Goal: Transaction & Acquisition: Purchase product/service

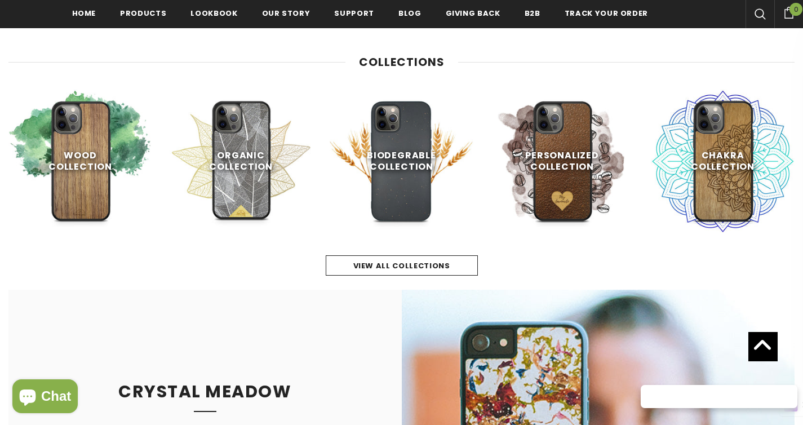
scroll to position [543, 0]
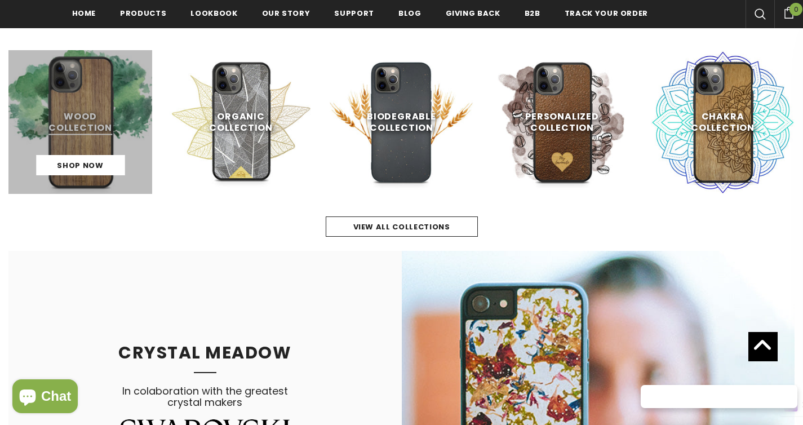
click at [114, 120] on link at bounding box center [80, 122] width 144 height 144
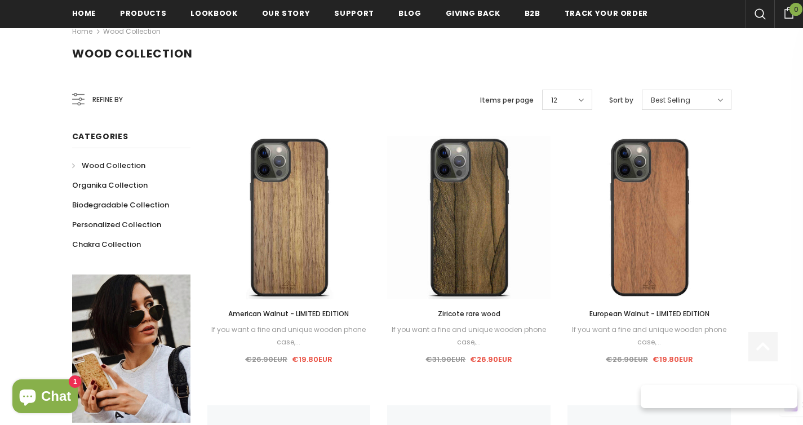
scroll to position [210, 0]
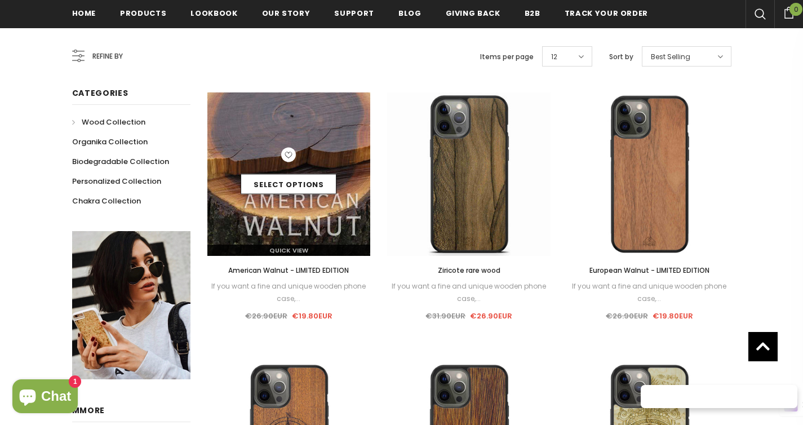
click at [271, 143] on img at bounding box center [288, 173] width 163 height 163
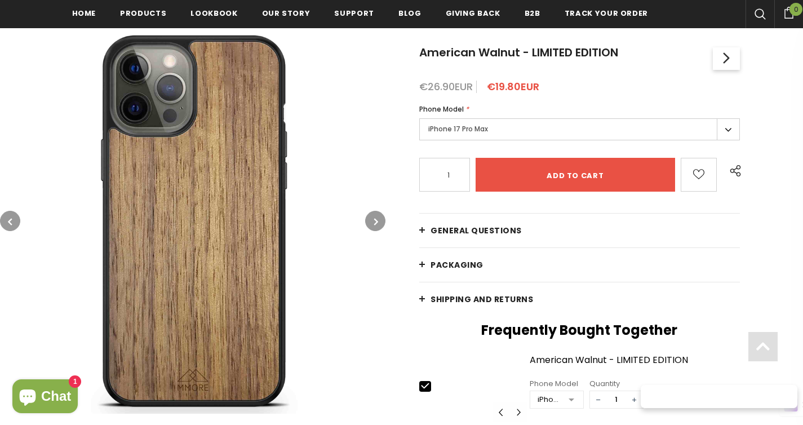
scroll to position [187, 0]
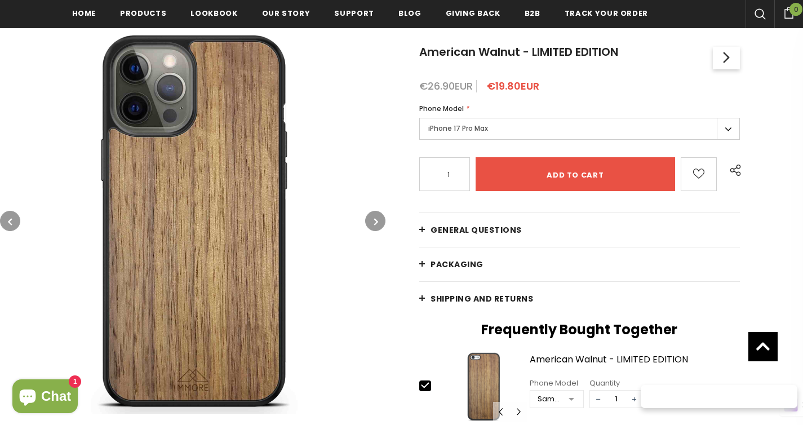
click at [384, 221] on button "button" at bounding box center [375, 221] width 20 height 20
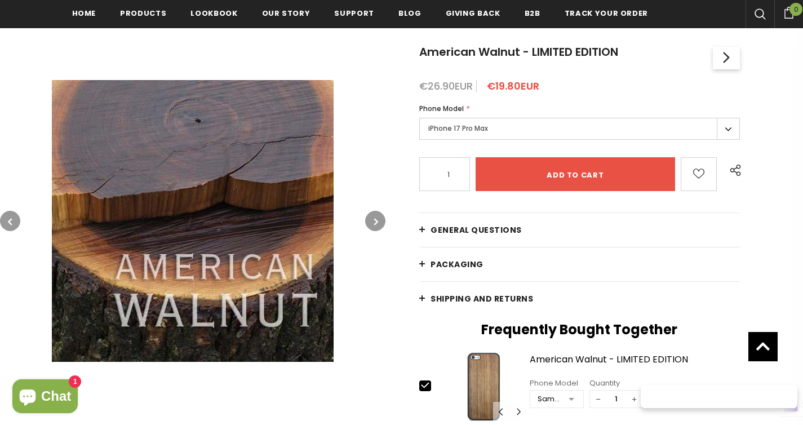
click at [384, 221] on button "button" at bounding box center [375, 221] width 20 height 20
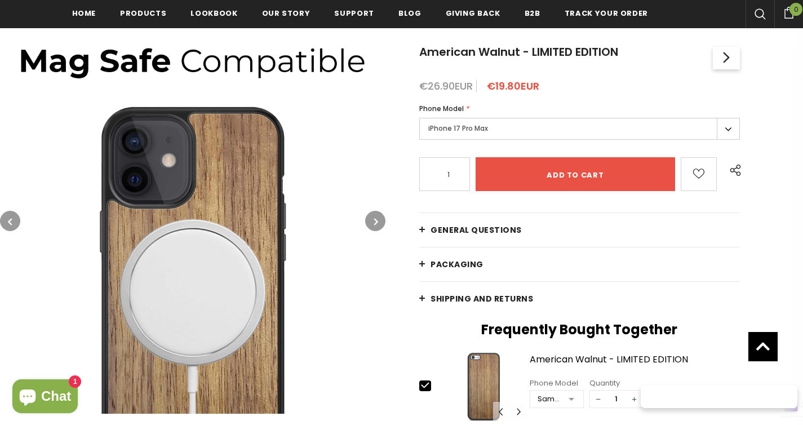
click at [384, 221] on button "button" at bounding box center [375, 221] width 20 height 20
